Goal: Use online tool/utility: Use online tool/utility

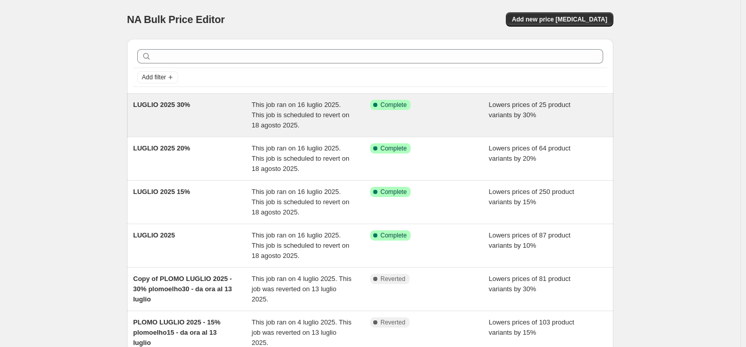
click at [315, 112] on span "This job ran on 16 luglio 2025. This job is scheduled to revert on 18 agosto 20…" at bounding box center [301, 115] width 98 height 28
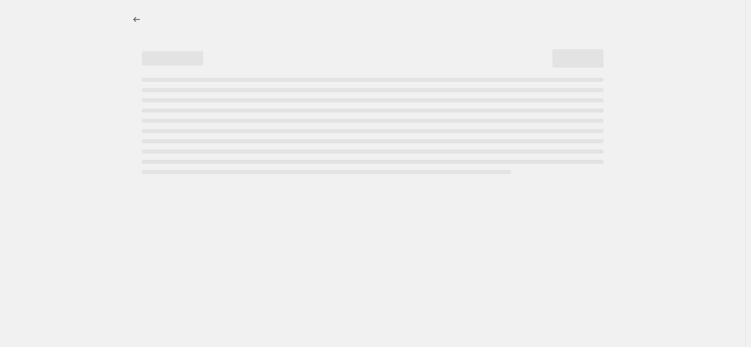
select select "percentage"
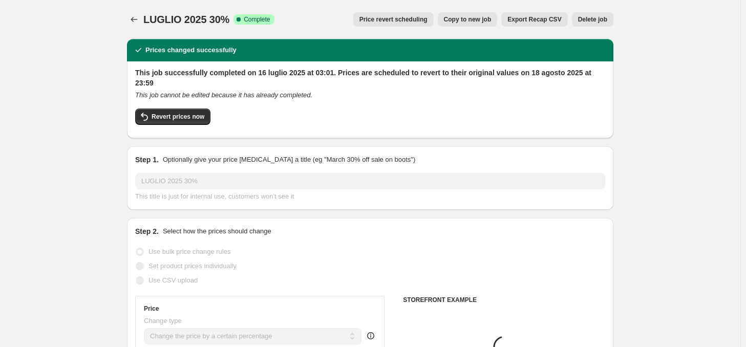
select select "tag"
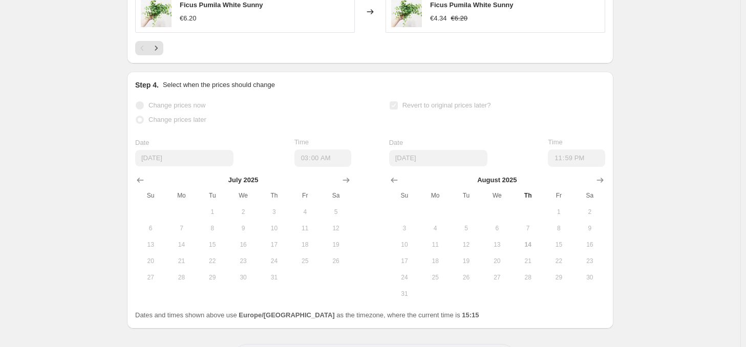
scroll to position [1067, 0]
